Goal: Navigation & Orientation: Find specific page/section

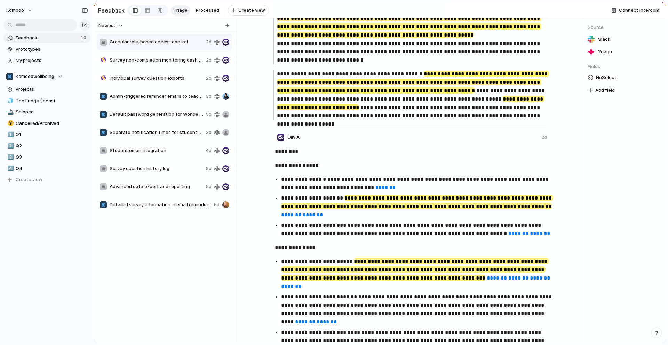
scroll to position [360, 0]
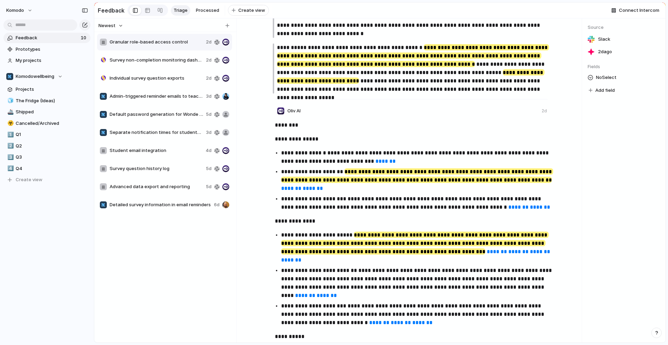
click at [171, 64] on span "Survey non-completion monitoring dashboard" at bounding box center [157, 60] width 94 height 7
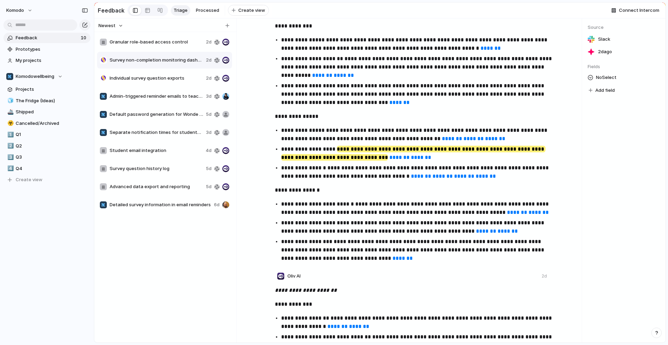
scroll to position [462, 0]
click at [161, 87] on div "Individual survey question exports 2d" at bounding box center [164, 78] width 135 height 17
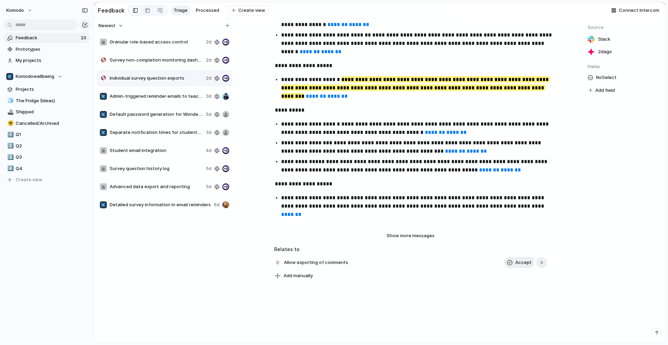
scroll to position [1151, 0]
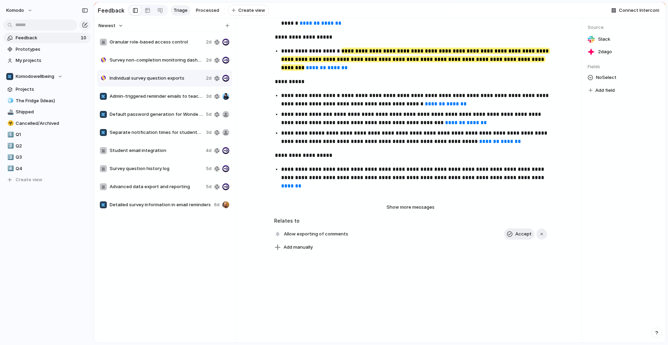
click at [143, 98] on span "Admin-triggered reminder emails to teachers" at bounding box center [157, 96] width 94 height 7
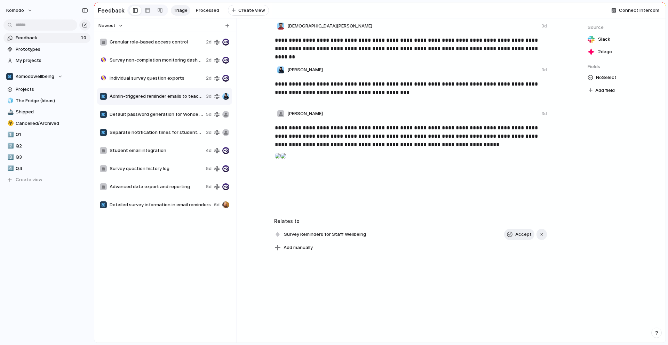
scroll to position [612, 0]
click at [168, 114] on span "Default password generation for Wonde synced students" at bounding box center [157, 114] width 94 height 7
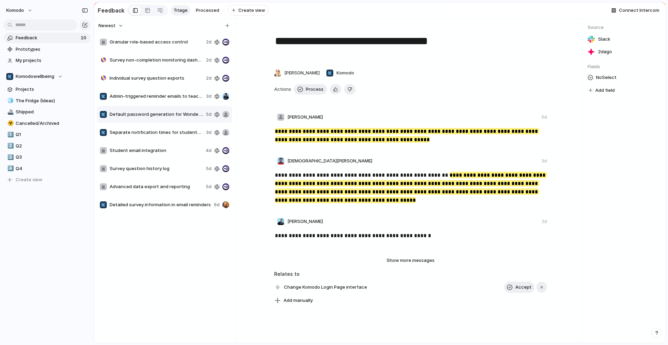
click at [165, 141] on div "Separate notification times for students and staff 3d" at bounding box center [164, 132] width 135 height 17
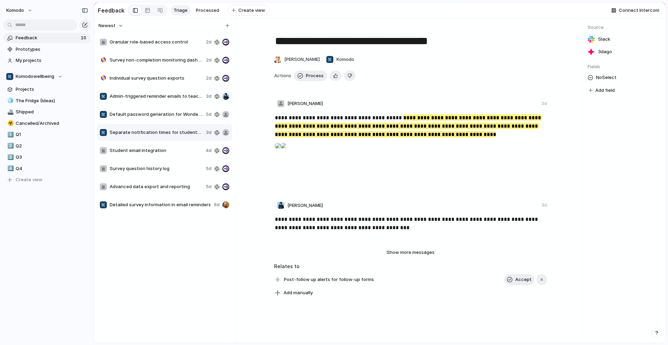
click at [162, 154] on span "Student email integration" at bounding box center [156, 150] width 93 height 7
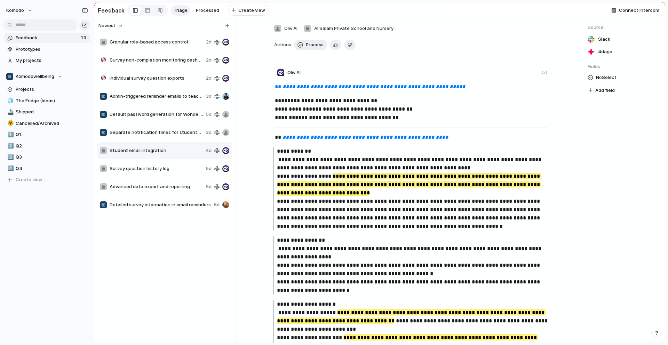
scroll to position [83, 0]
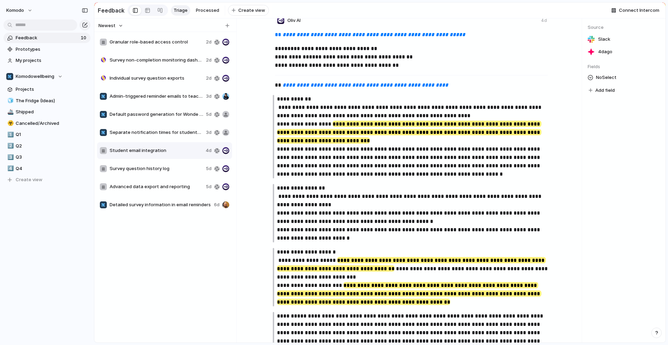
click at [169, 169] on span "Survey question history log" at bounding box center [157, 168] width 94 height 7
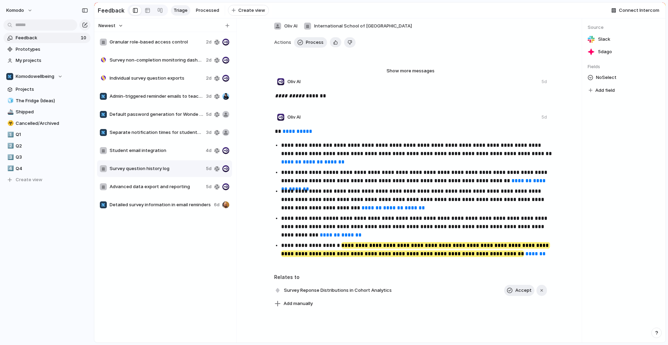
scroll to position [51, 0]
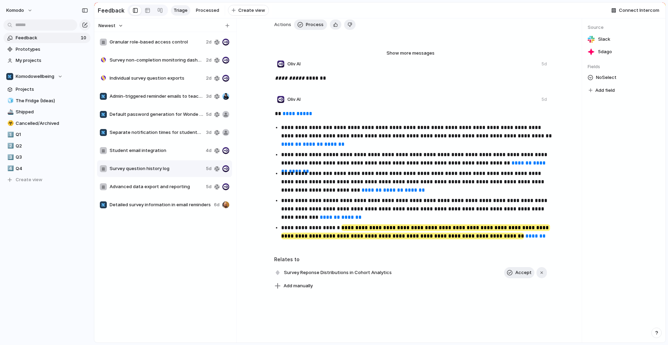
click at [169, 190] on span "Advanced data export and reporting" at bounding box center [157, 186] width 94 height 7
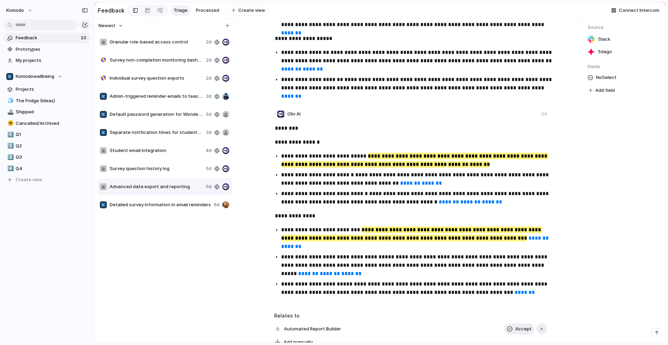
scroll to position [769, 0]
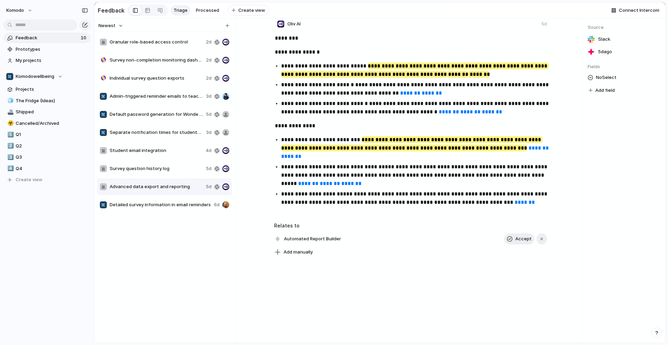
click at [165, 207] on span "Detailed survey information in email reminders" at bounding box center [161, 204] width 102 height 7
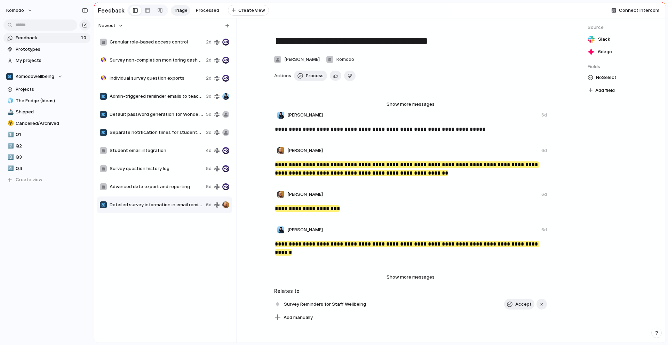
click at [171, 43] on span "Granular role-based access control" at bounding box center [157, 42] width 94 height 7
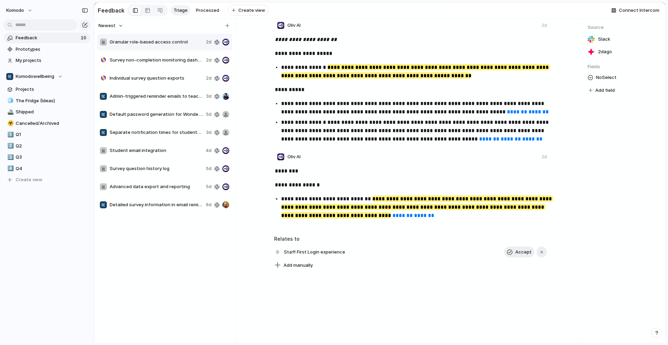
scroll to position [829, 0]
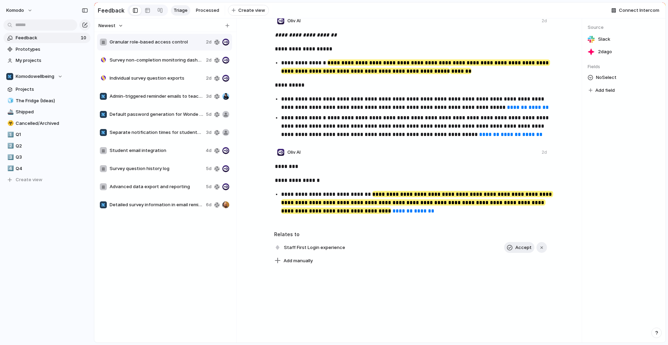
click at [146, 64] on span "Survey non-completion monitoring dashboard" at bounding box center [157, 60] width 94 height 7
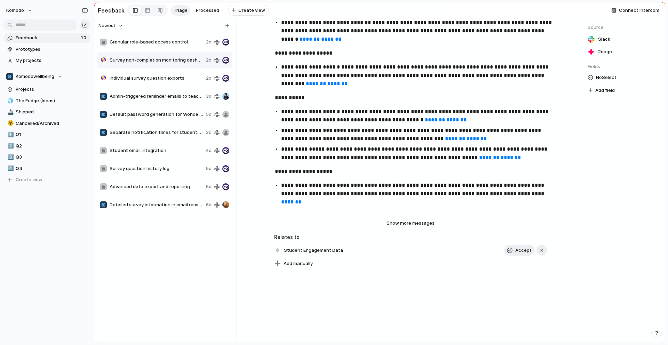
scroll to position [779, 0]
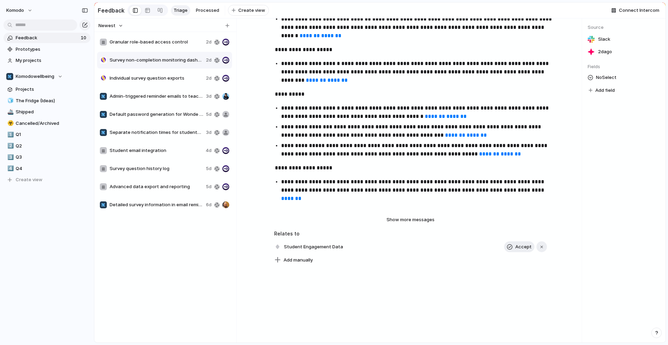
click at [164, 86] on div "Individual survey question exports 2d" at bounding box center [164, 78] width 135 height 17
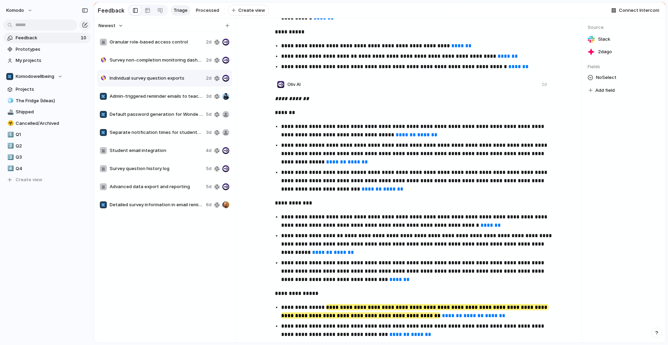
scroll to position [822, 0]
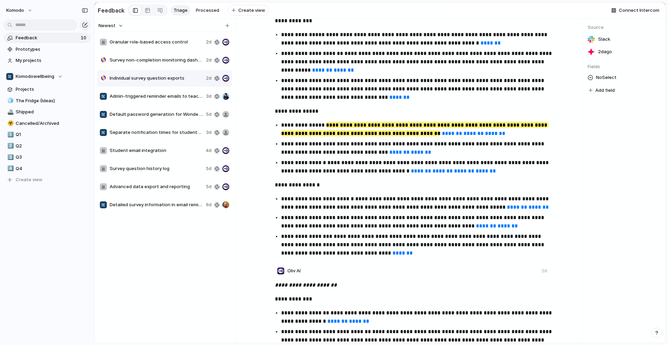
click at [150, 146] on div "Student email integration 4d" at bounding box center [164, 150] width 135 height 17
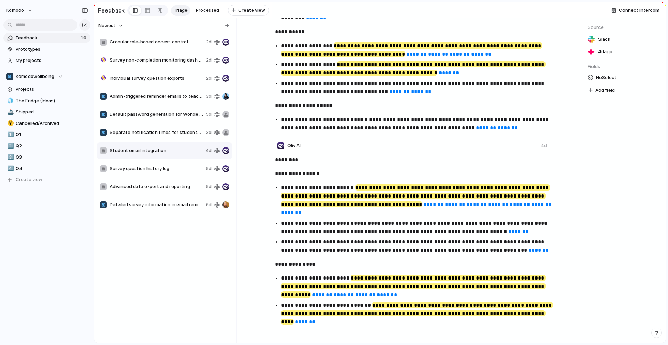
scroll to position [1078, 0]
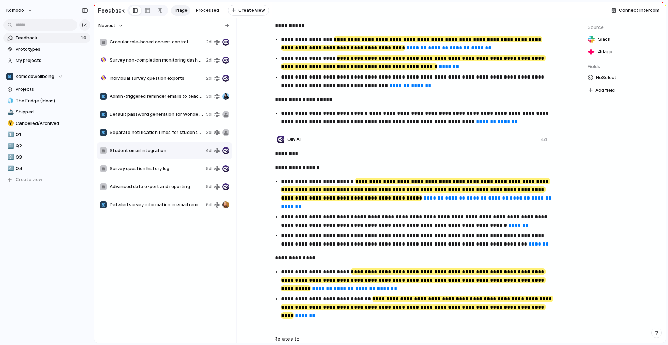
click at [171, 45] on span "Granular role-based access control" at bounding box center [157, 42] width 94 height 7
